Goal: Task Accomplishment & Management: Manage account settings

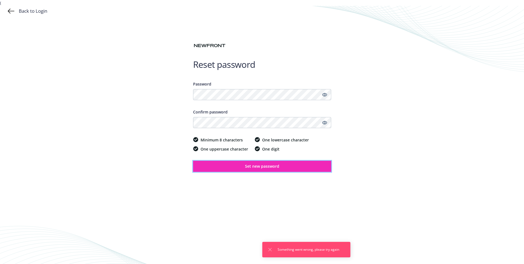
click at [114, 140] on div "Reset password Back to Login Password Confirm password Minimum 8 characters One…" at bounding box center [262, 138] width 524 height 264
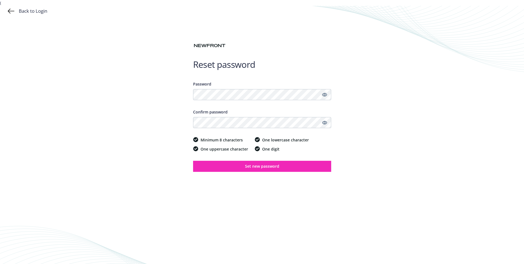
click at [327, 94] on icon "Show password" at bounding box center [324, 94] width 5 height 5
click at [327, 94] on icon "Hide password" at bounding box center [324, 94] width 7 height 7
